Goal: Task Accomplishment & Management: Use online tool/utility

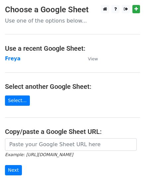
click at [15, 59] on strong "Freya" at bounding box center [13, 59] width 16 height 6
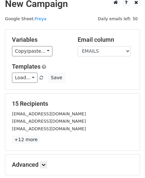
scroll to position [45, 0]
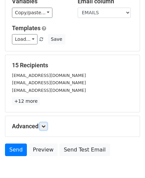
click at [42, 122] on link at bounding box center [43, 125] width 7 height 7
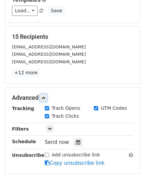
scroll to position [143, 0]
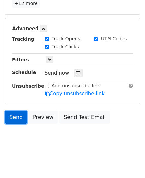
click at [15, 117] on link "Send" at bounding box center [16, 117] width 22 height 13
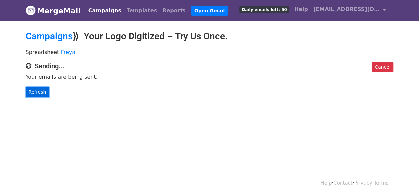
click at [43, 90] on link "Refresh" at bounding box center [37, 92] width 23 height 10
click at [38, 91] on link "Refresh" at bounding box center [37, 92] width 23 height 10
click at [39, 90] on link "Refresh" at bounding box center [37, 92] width 23 height 10
